Goal: Check status: Check status

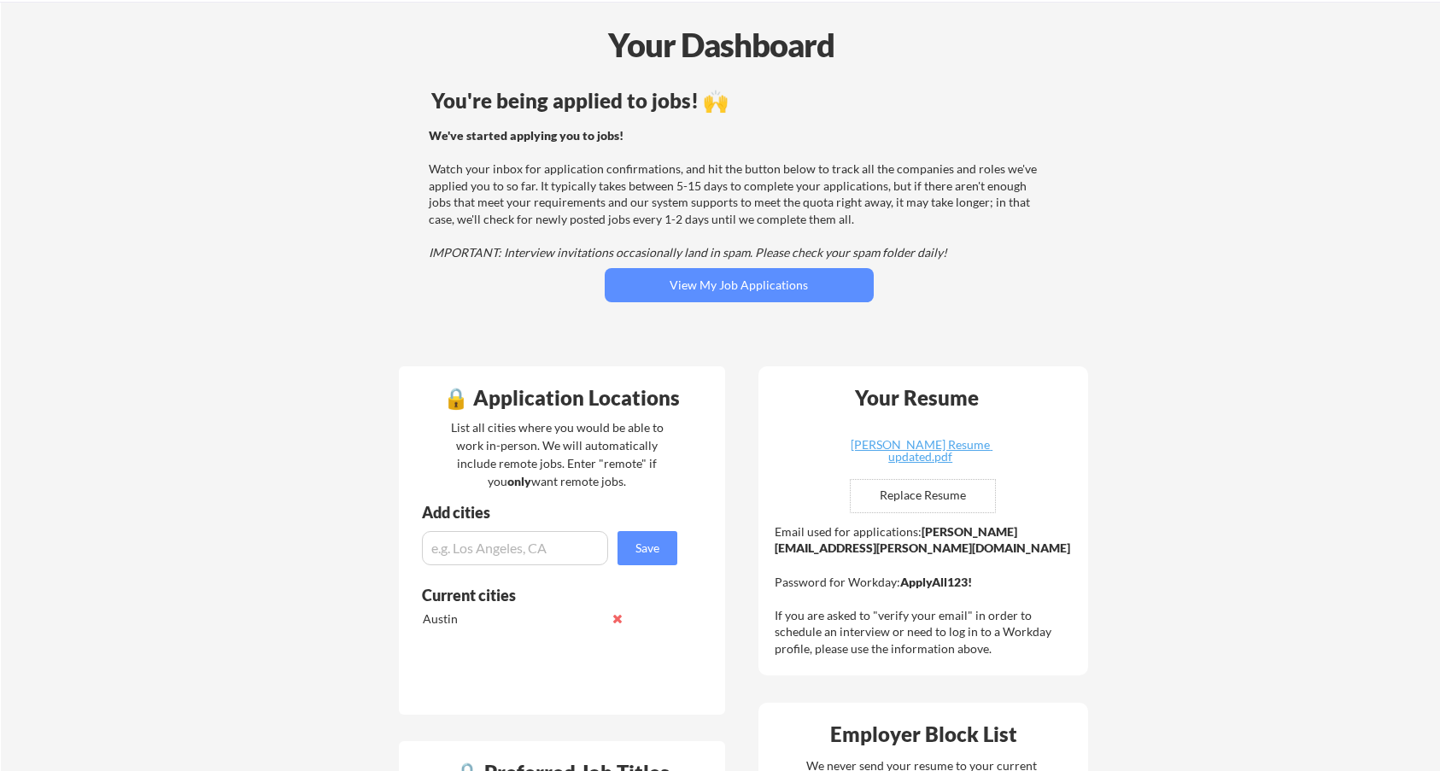
scroll to position [171, 0]
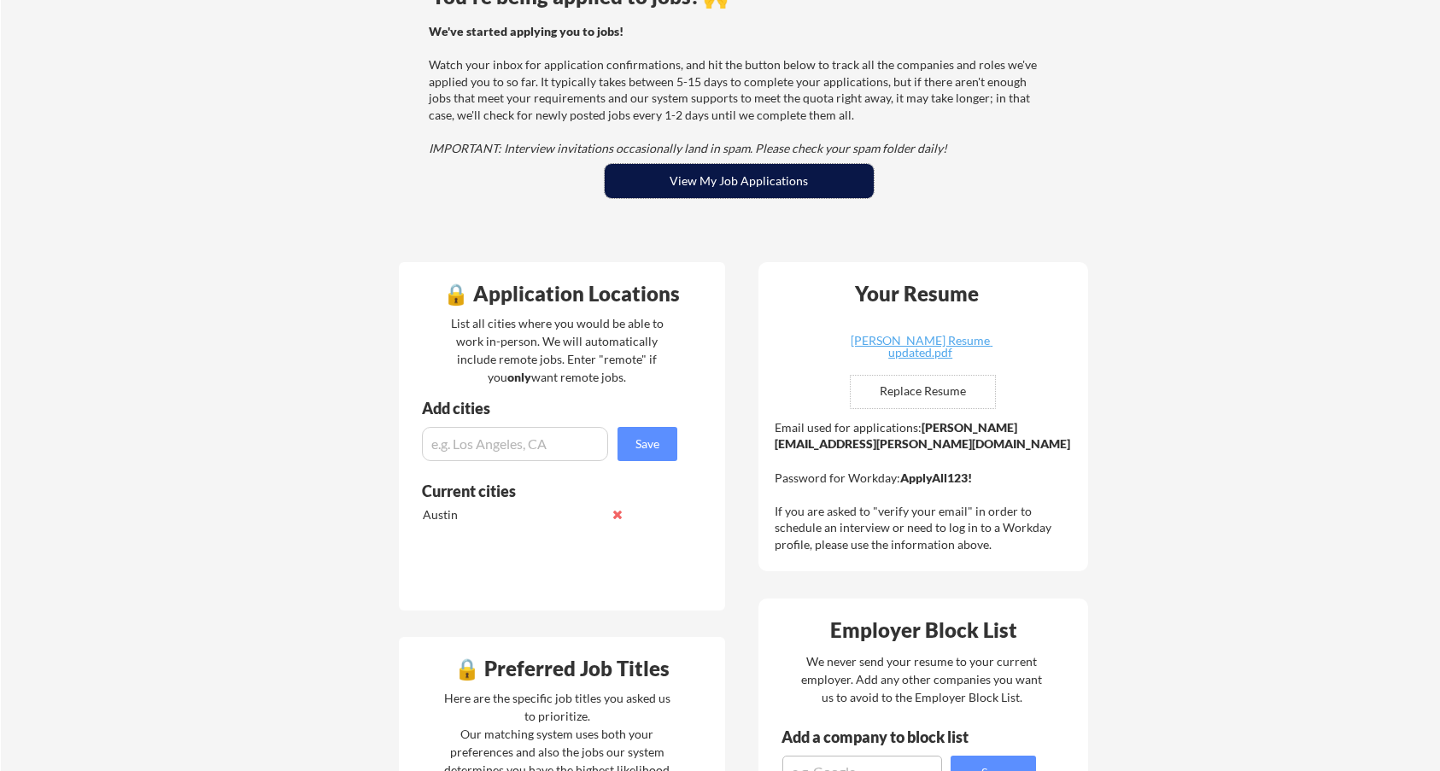
click at [672, 182] on button "View My Job Applications" at bounding box center [739, 181] width 269 height 34
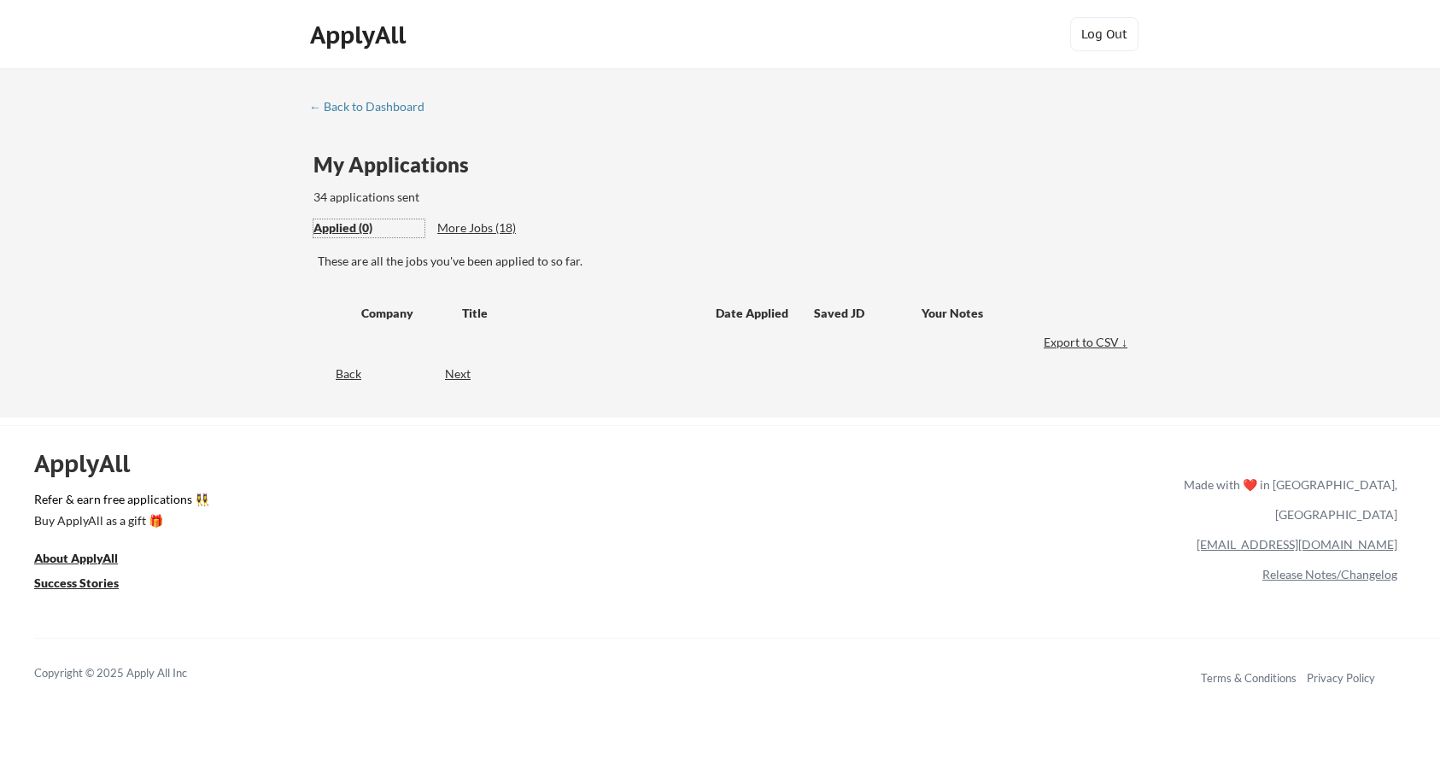
click at [348, 230] on div "Applied (0)" at bounding box center [368, 227] width 111 height 17
click at [348, 377] on div "Back" at bounding box center [335, 373] width 52 height 17
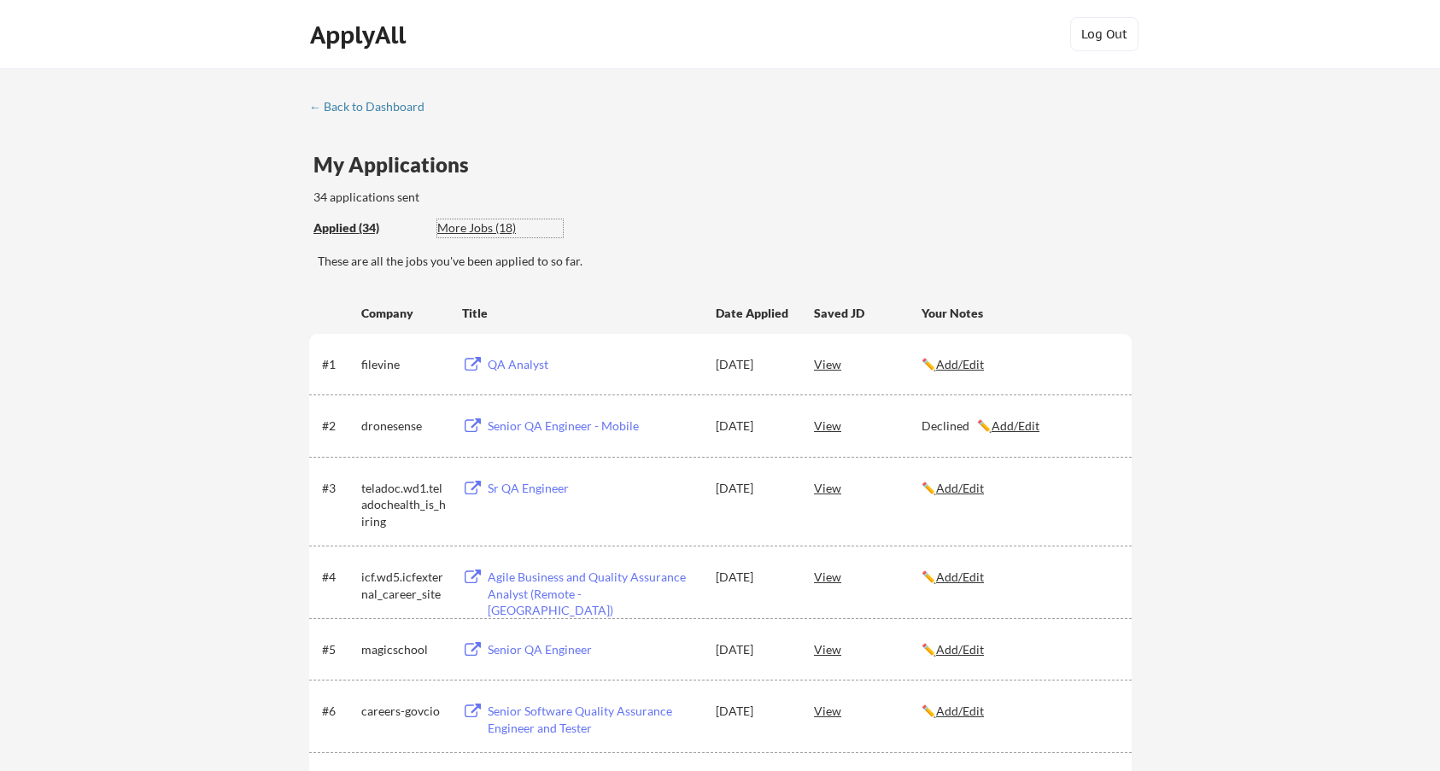
click at [494, 230] on div "More Jobs (18)" at bounding box center [500, 227] width 126 height 17
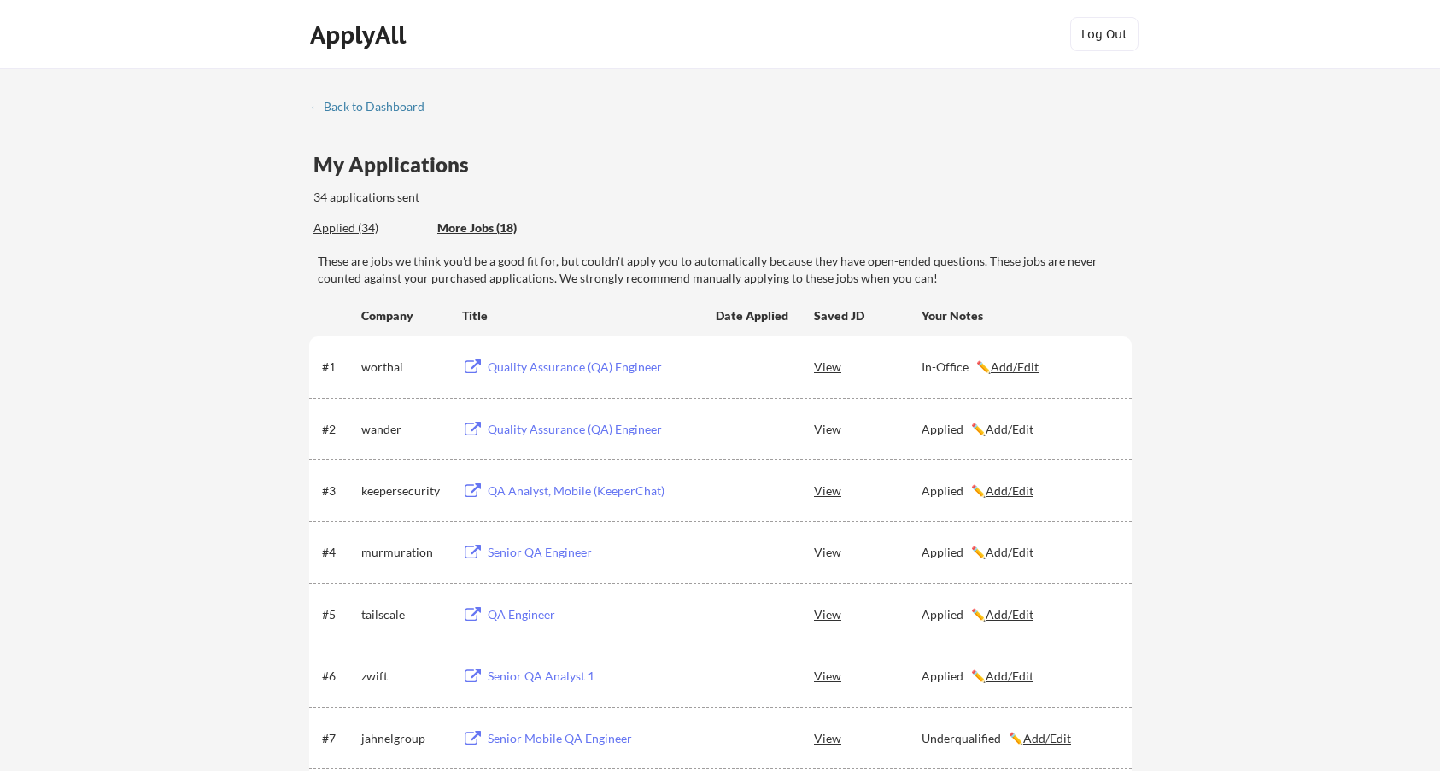
click at [365, 221] on div "Applied (34)" at bounding box center [368, 227] width 111 height 17
